Goal: Information Seeking & Learning: Check status

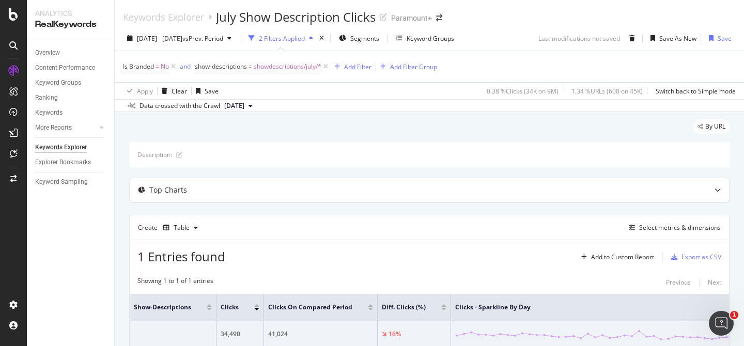
scroll to position [95, 0]
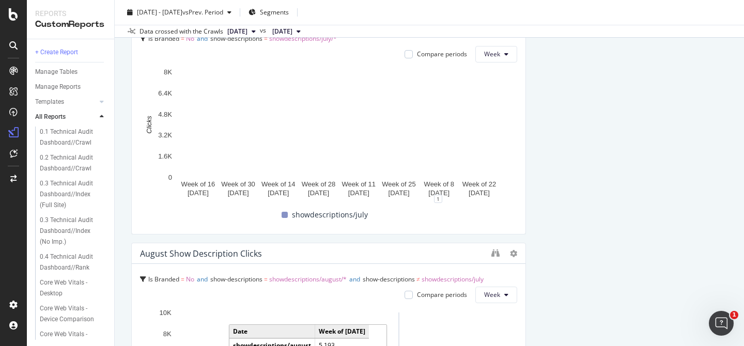
scroll to position [580, 0]
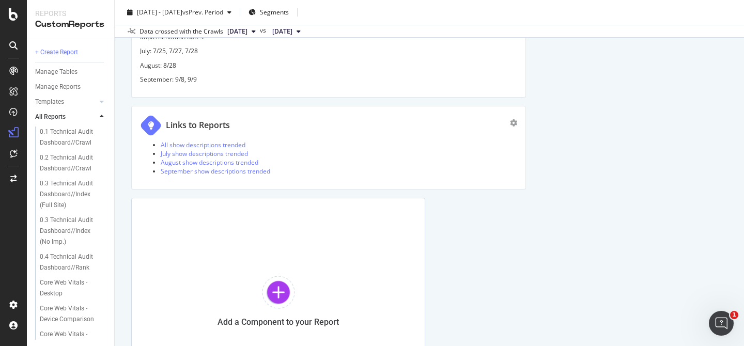
scroll to position [1334, 0]
